Goal: Task Accomplishment & Management: Manage account settings

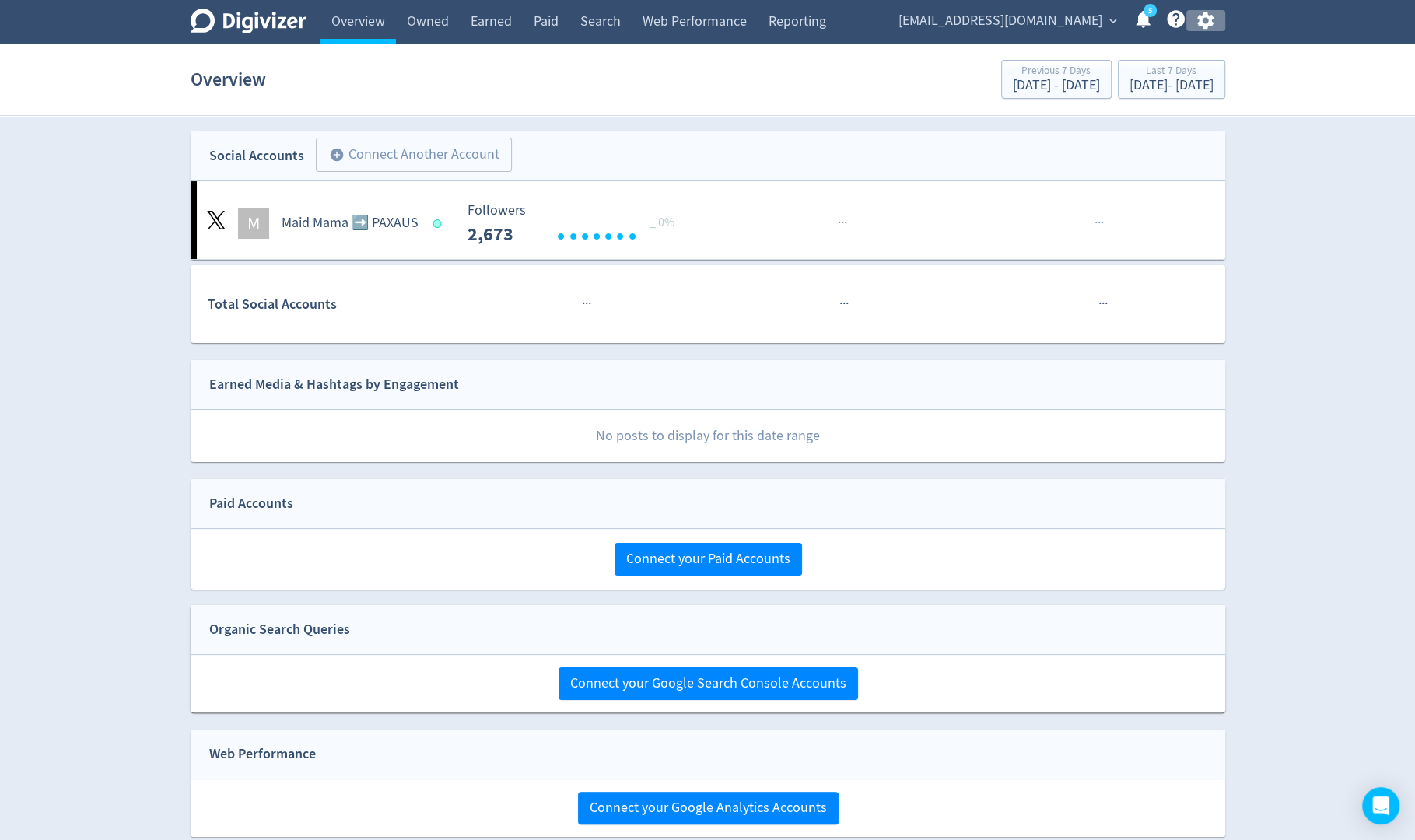
click at [1206, 21] on icon "button" at bounding box center [1205, 21] width 21 height 21
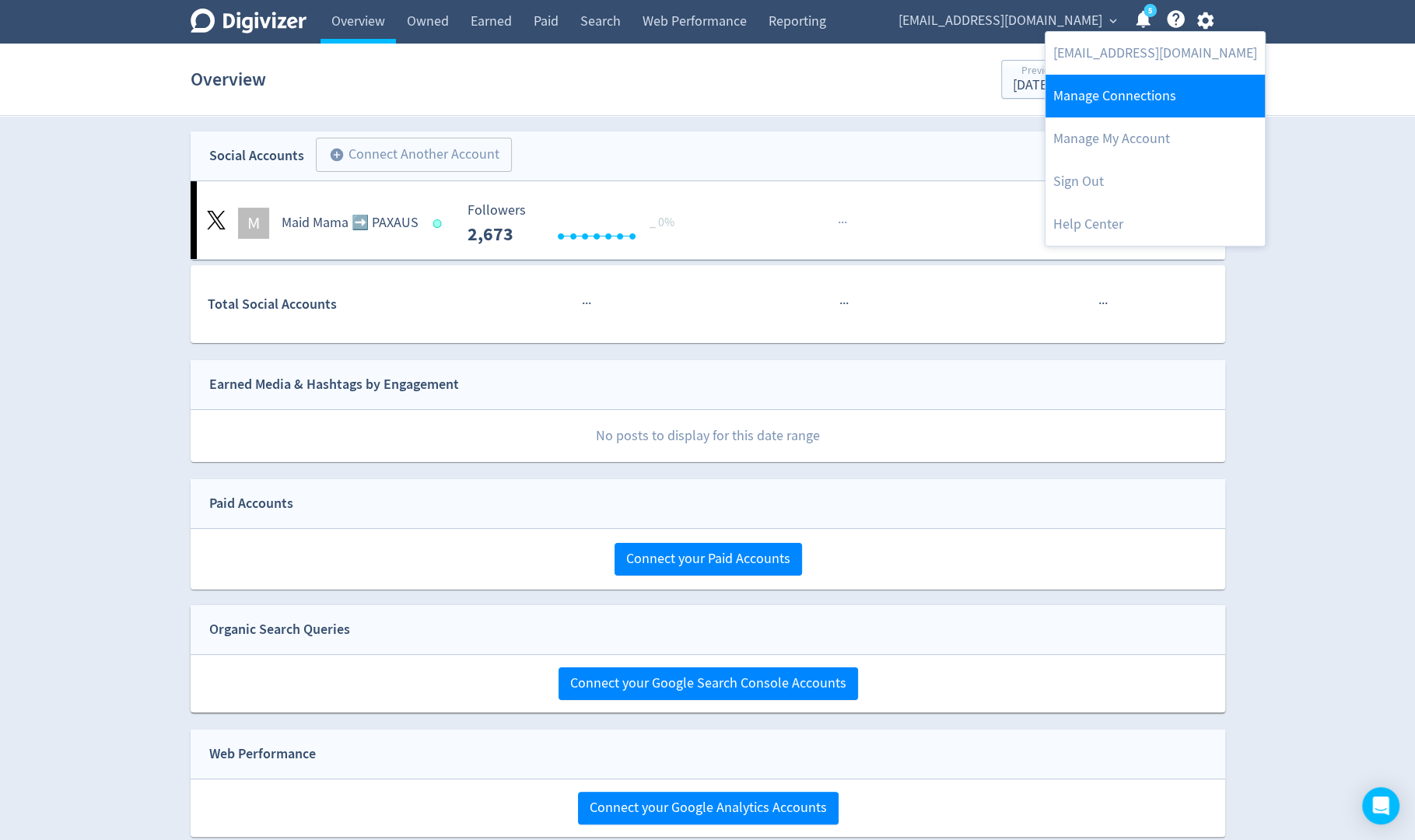
click at [1161, 85] on link "Manage Connections" at bounding box center [1154, 95] width 219 height 42
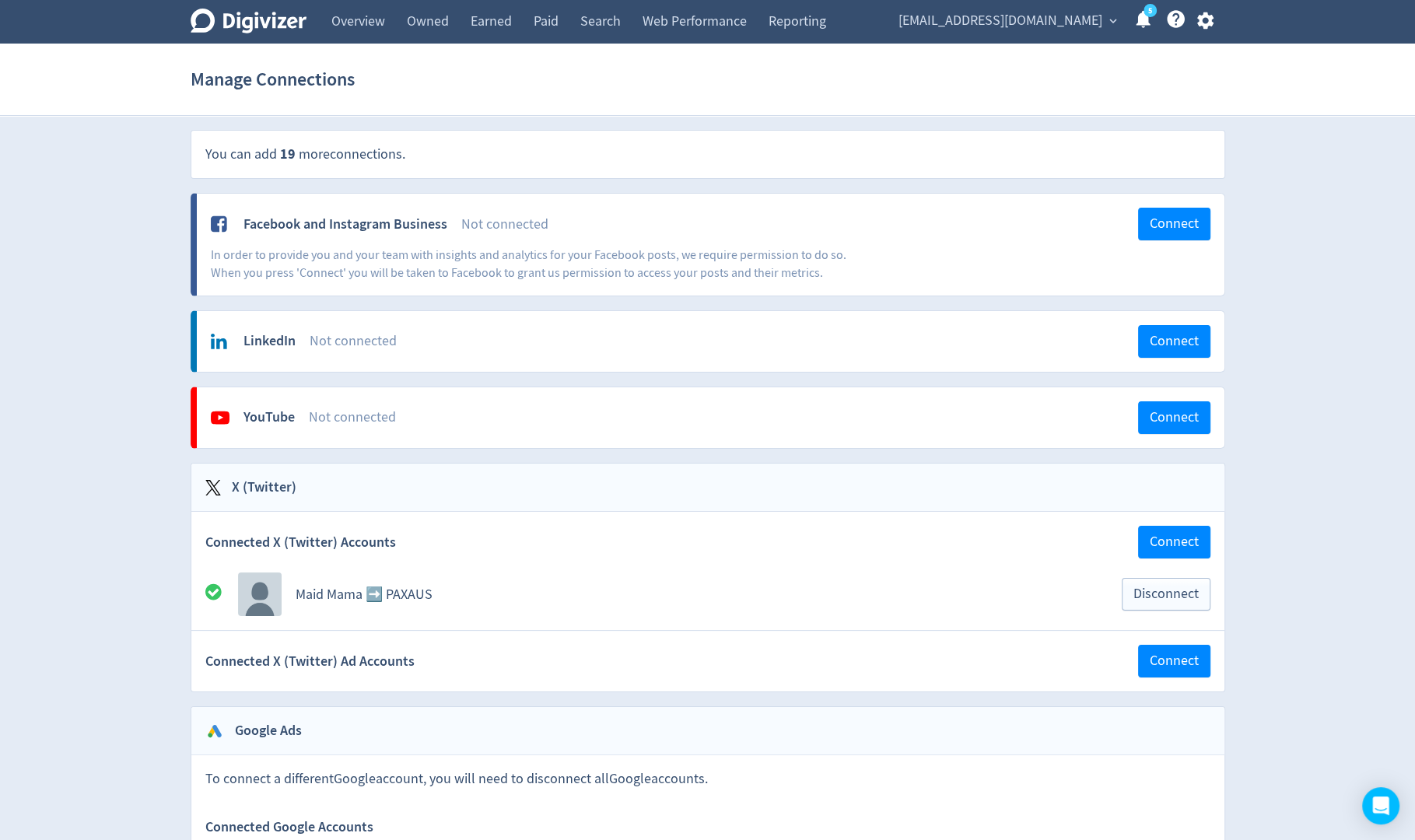
click at [1093, 20] on span "Maidmama.aus@gmail.com" at bounding box center [1000, 21] width 204 height 24
click at [1069, 41] on link "Manage Brand Space" at bounding box center [1050, 55] width 219 height 42
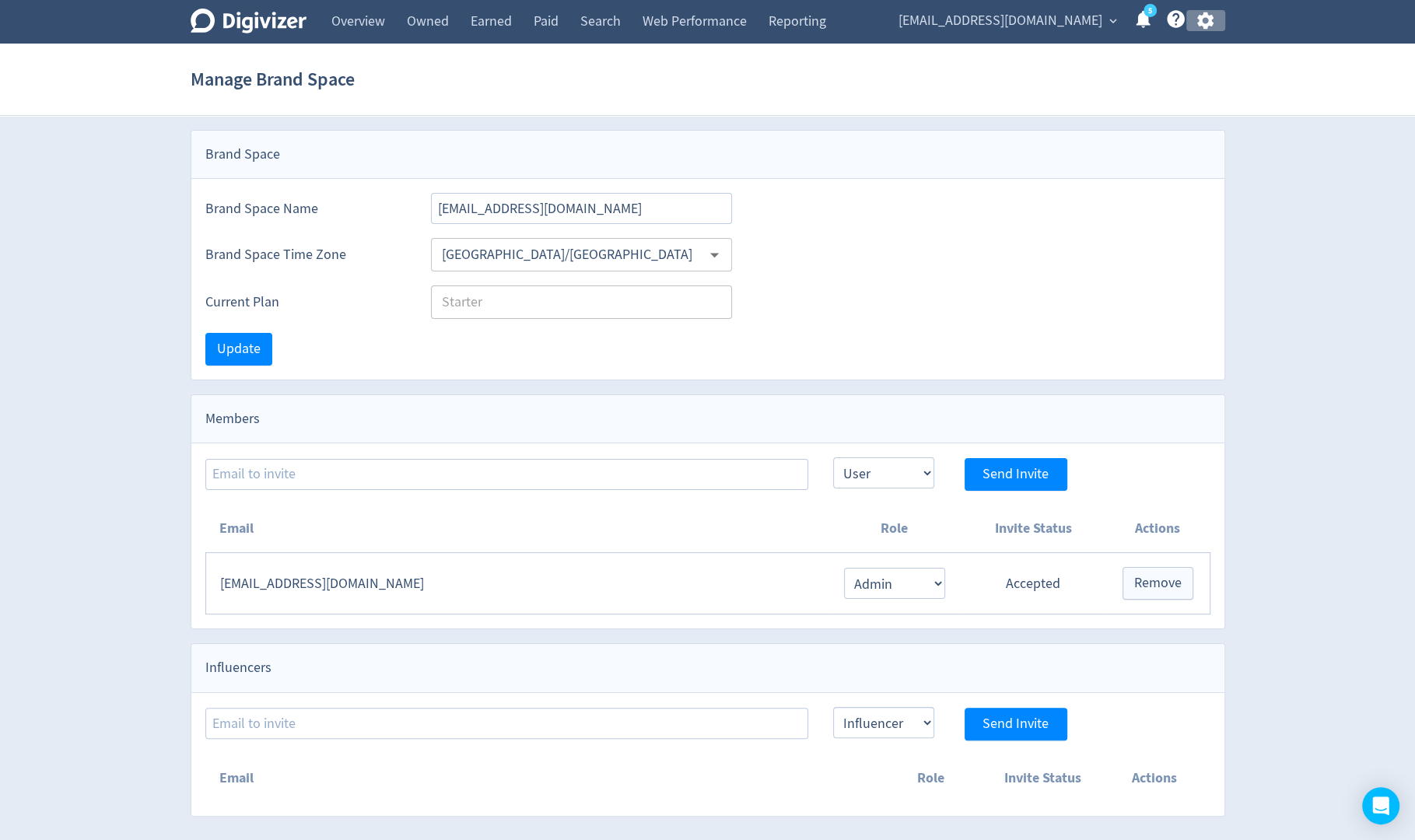
click at [1200, 28] on icon "button" at bounding box center [1205, 21] width 21 height 21
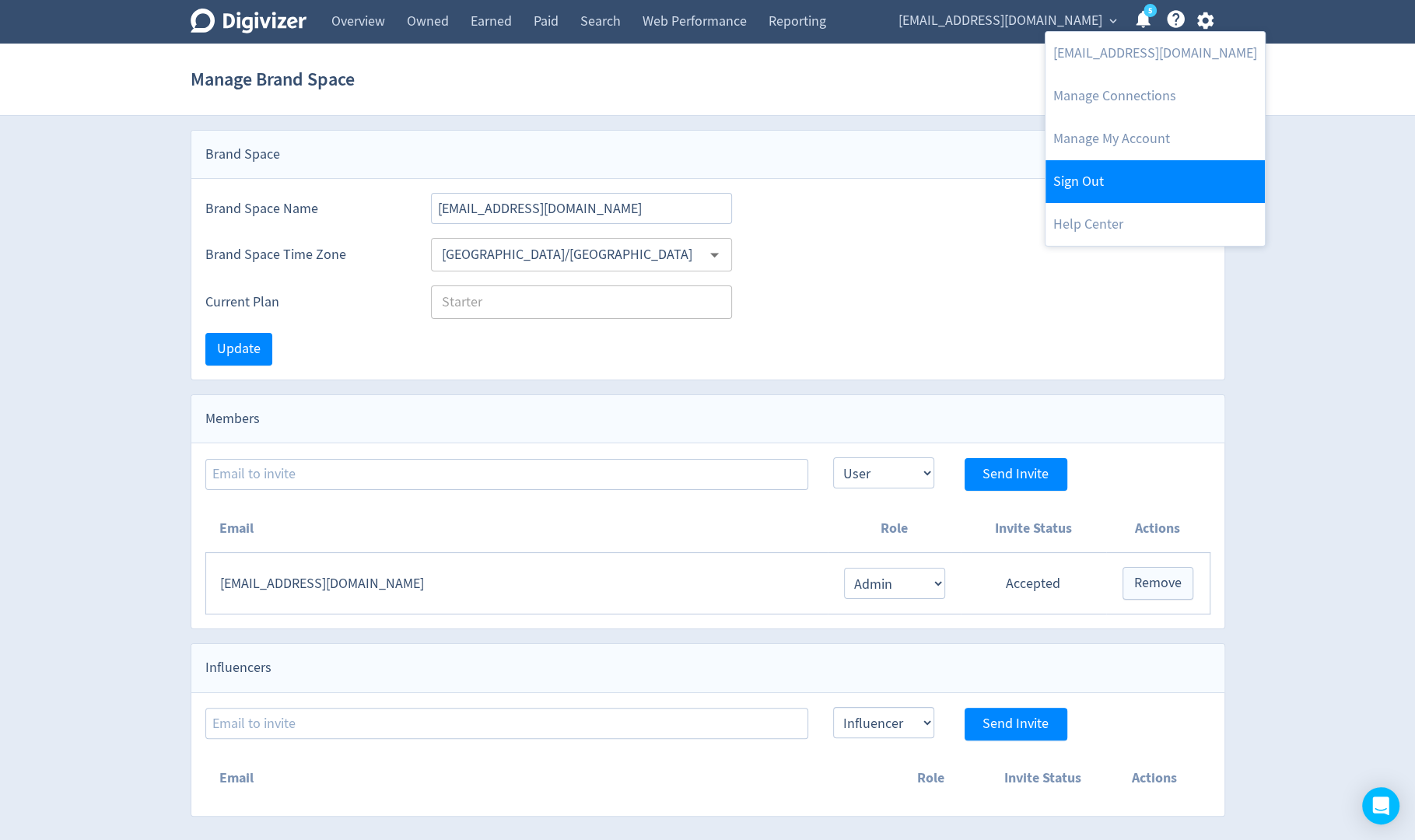
click at [1147, 170] on link "Sign Out" at bounding box center [1154, 181] width 219 height 42
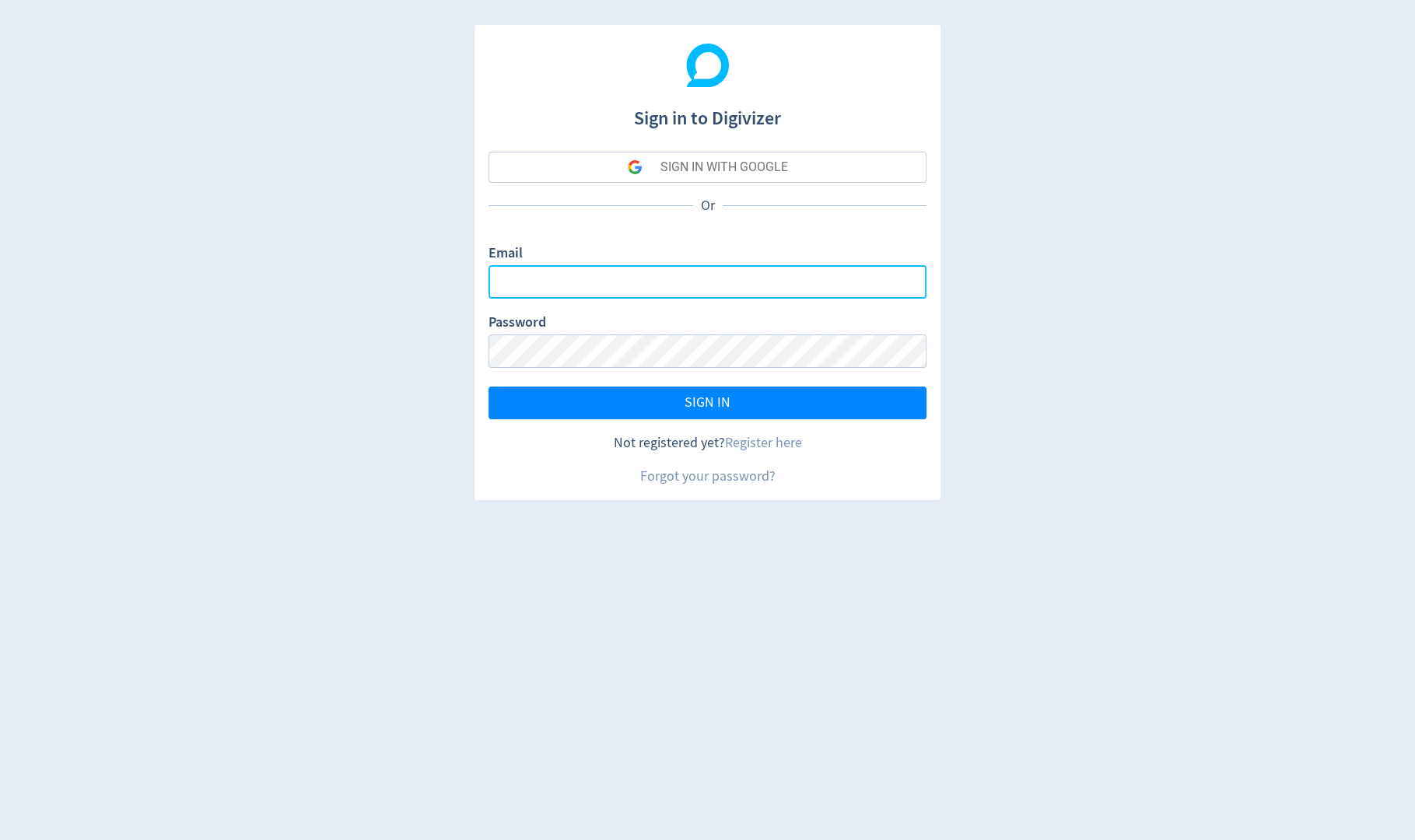
type input "sanjita.shah@digivizer.com"
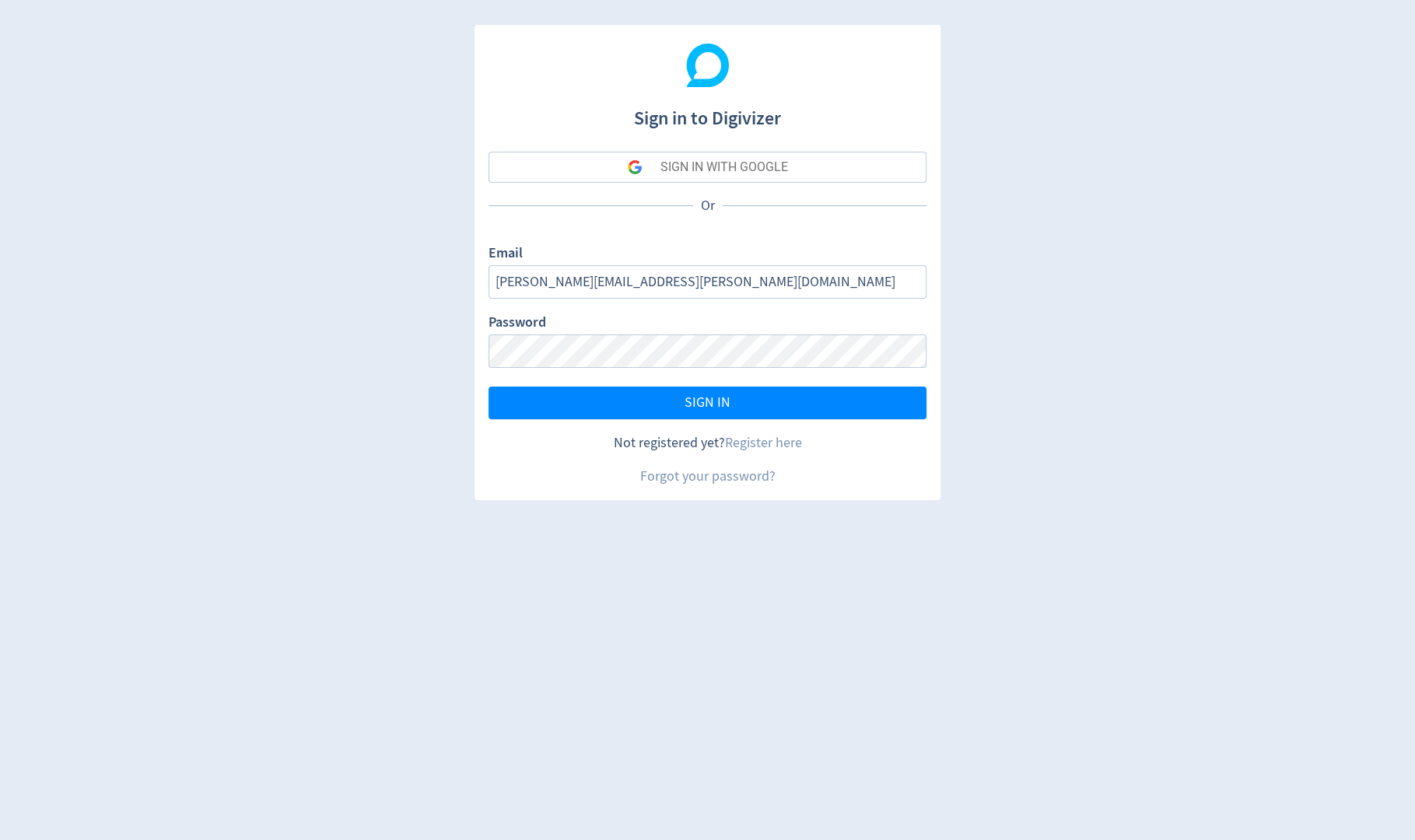
click at [732, 166] on div "SIGN IN WITH GOOGLE" at bounding box center [724, 166] width 128 height 31
